Goal: Task Accomplishment & Management: Use online tool/utility

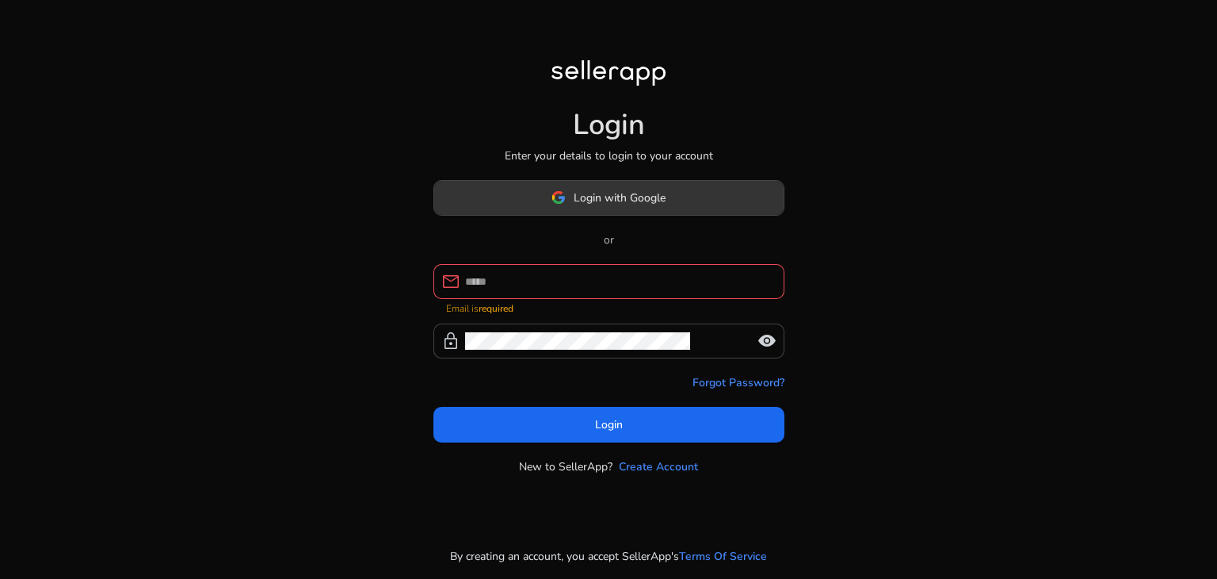
click at [670, 194] on span at bounding box center [609, 197] width 350 height 38
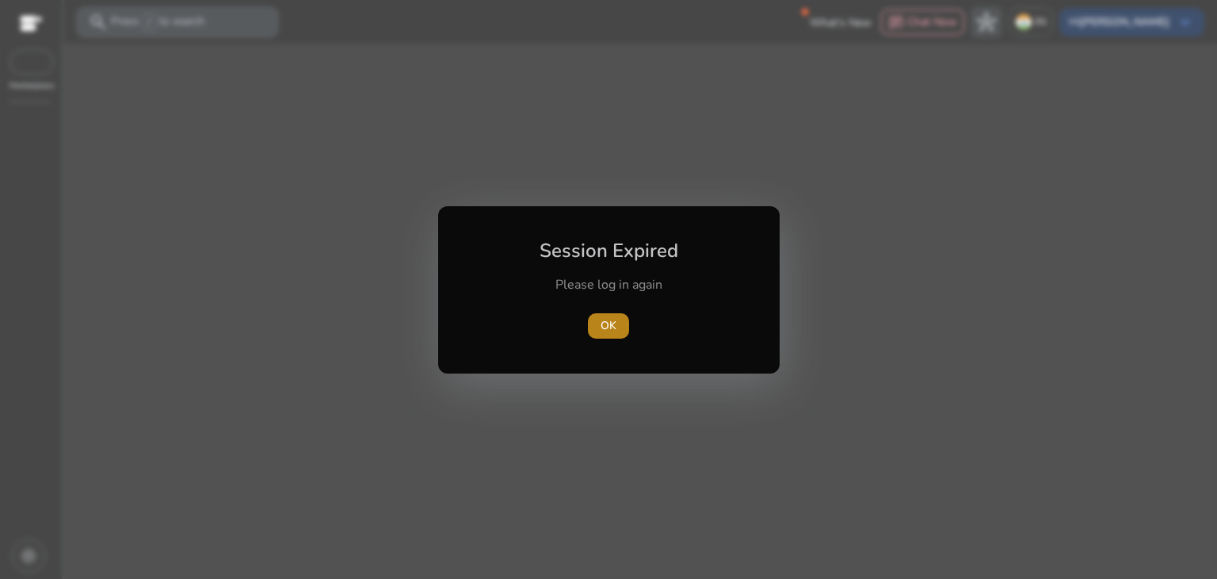
click at [610, 330] on span "OK" at bounding box center [609, 325] width 16 height 17
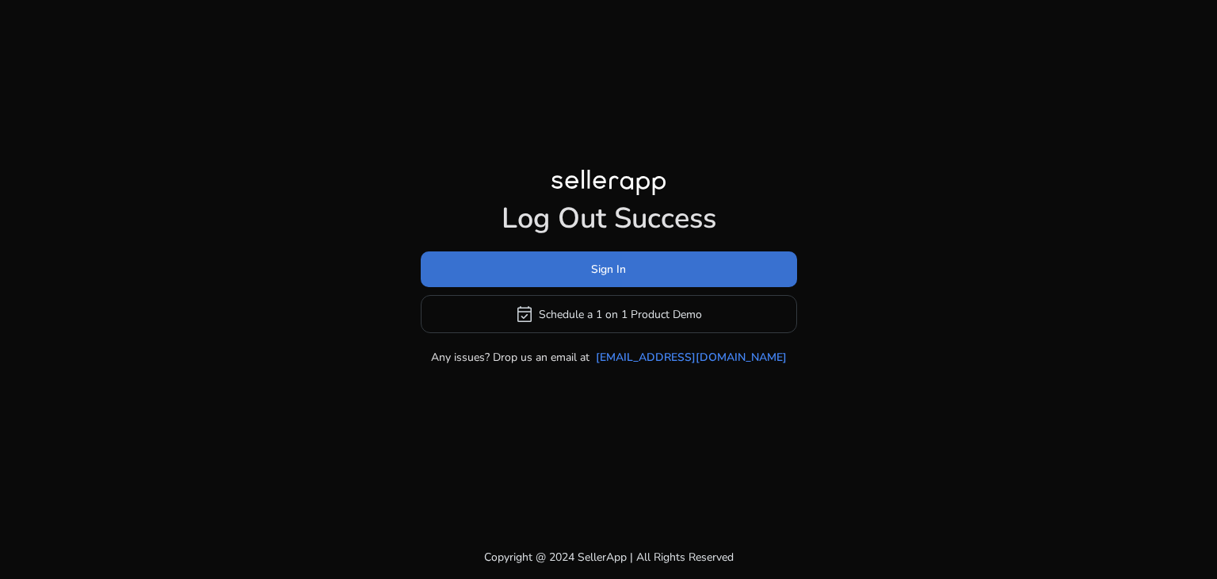
click at [674, 267] on span at bounding box center [609, 269] width 376 height 38
